Goal: Task Accomplishment & Management: Use online tool/utility

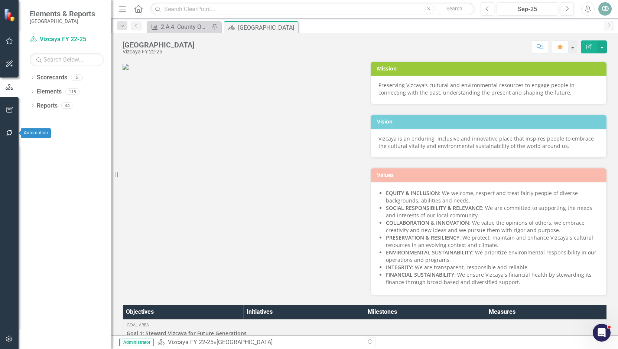
click at [10, 128] on button "button" at bounding box center [9, 134] width 17 height 16
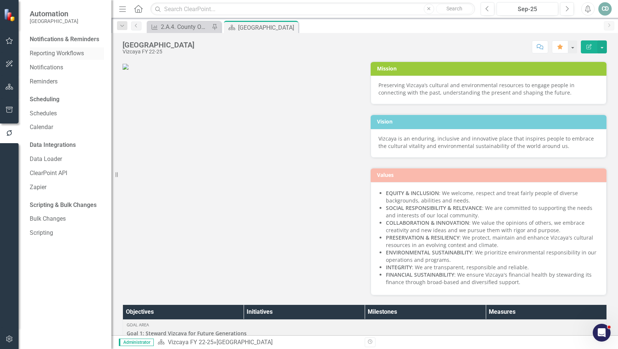
click at [56, 51] on link "Reporting Workflows" at bounding box center [67, 53] width 74 height 9
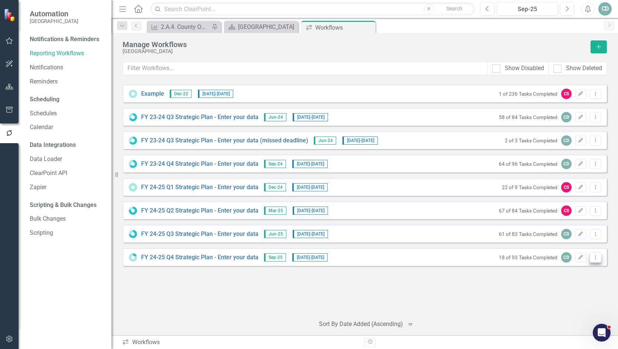
click at [598, 257] on icon "Dropdown Menu" at bounding box center [595, 257] width 6 height 5
click at [581, 267] on link "Preview Preview Workflow" at bounding box center [566, 270] width 69 height 14
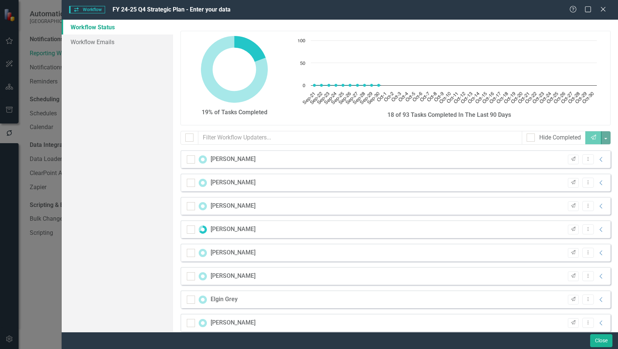
checkbox input "false"
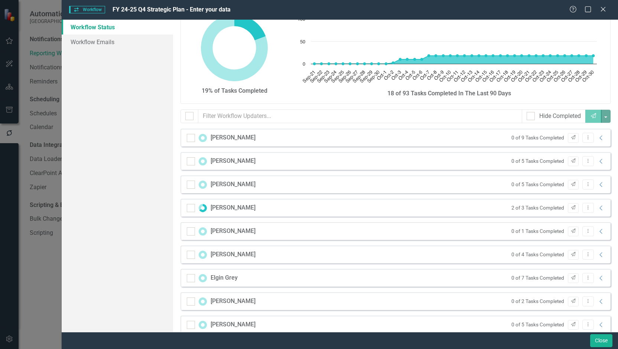
scroll to position [37, 0]
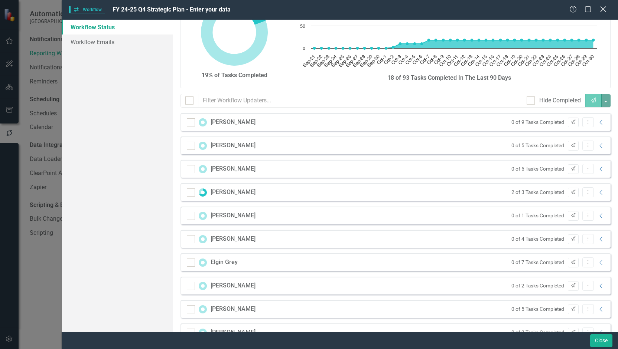
click at [603, 9] on icon at bounding box center [603, 9] width 6 height 6
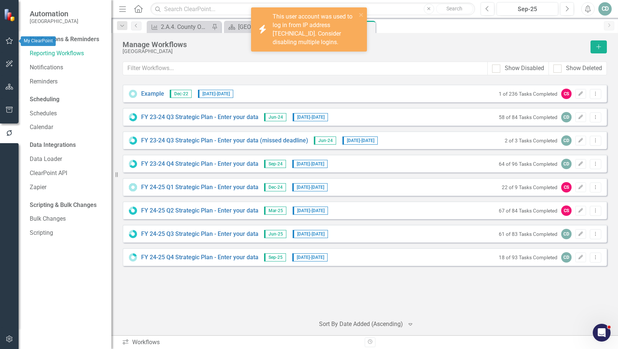
click at [10, 38] on icon "button" at bounding box center [10, 41] width 8 height 6
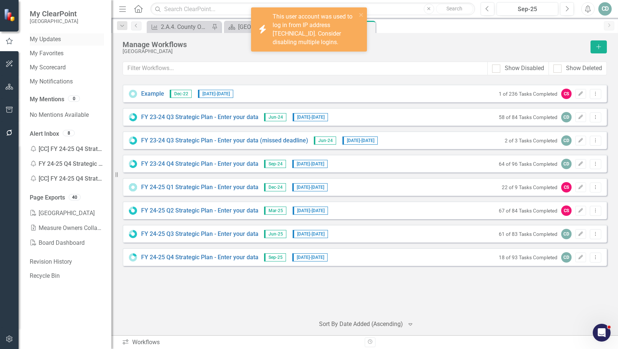
click at [54, 41] on link "My Updates" at bounding box center [67, 39] width 74 height 9
